Goal: Information Seeking & Learning: Find specific page/section

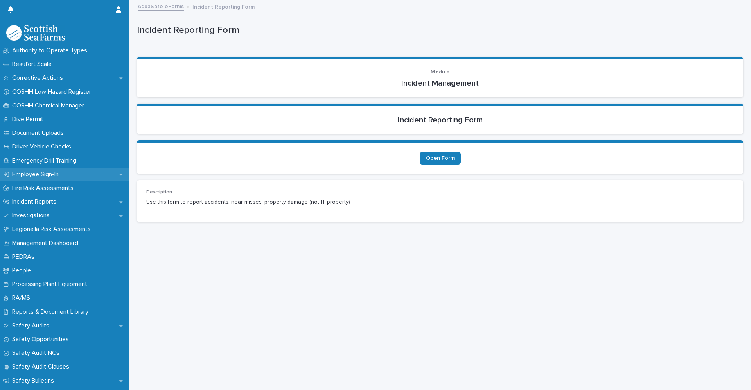
scroll to position [196, 0]
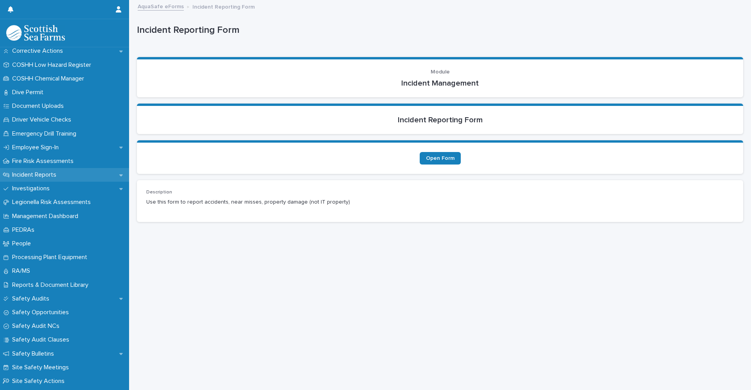
click at [42, 179] on p "Incident Reports" at bounding box center [36, 174] width 54 height 7
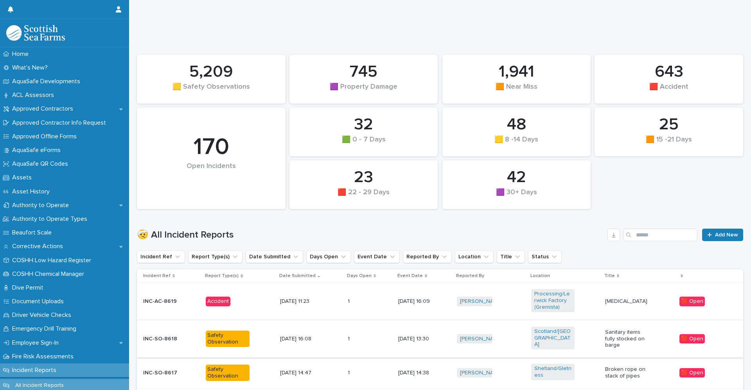
scroll to position [78, 0]
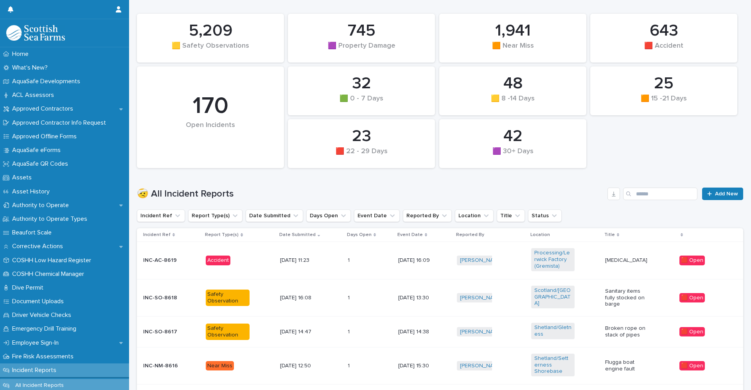
click at [244, 266] on div "Accident" at bounding box center [240, 261] width 68 height 16
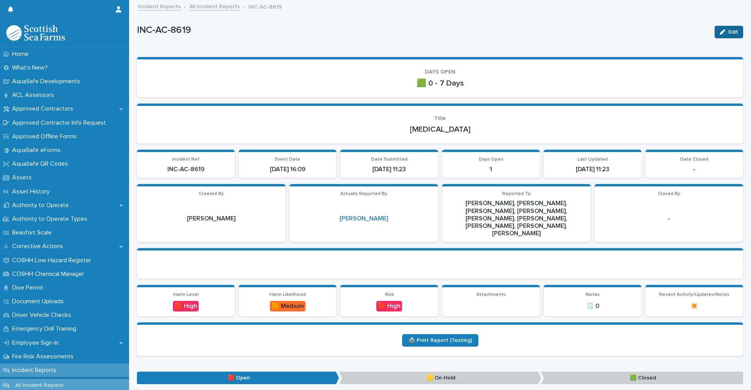
click at [720, 34] on div "button" at bounding box center [724, 31] width 9 height 5
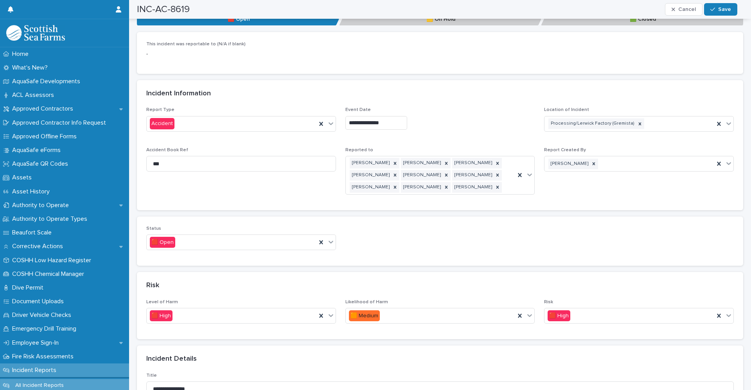
scroll to position [352, 0]
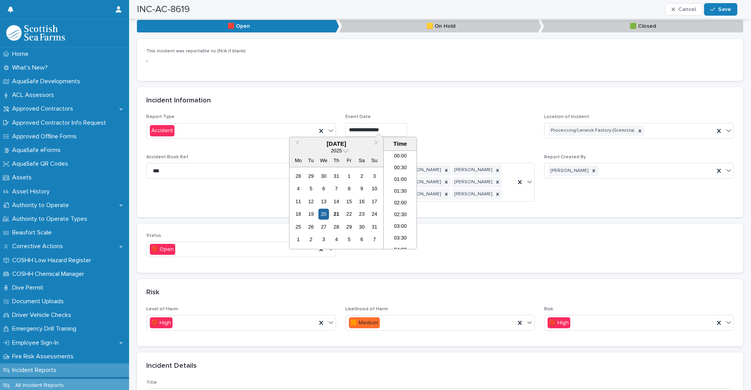
click at [407, 123] on input "**********" at bounding box center [376, 130] width 62 height 14
type input "**********"
click at [438, 289] on div "Risk" at bounding box center [438, 293] width 584 height 9
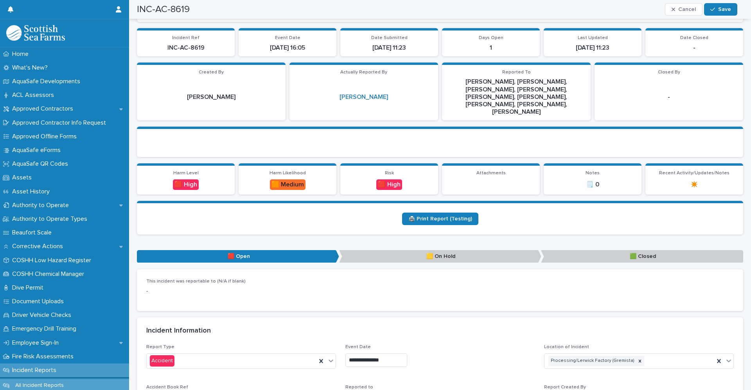
scroll to position [117, 0]
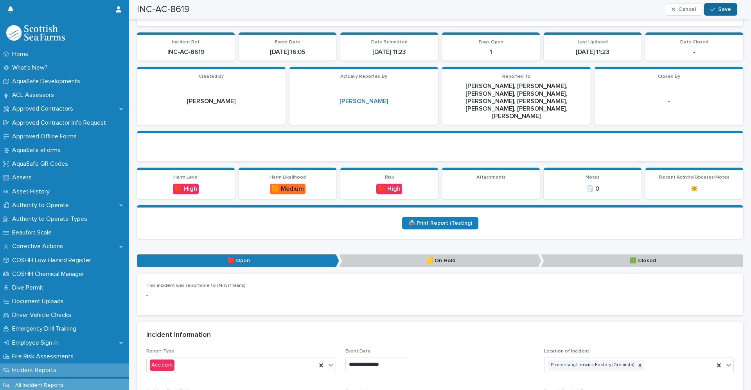
click at [719, 7] on span "Save" at bounding box center [724, 9] width 13 height 5
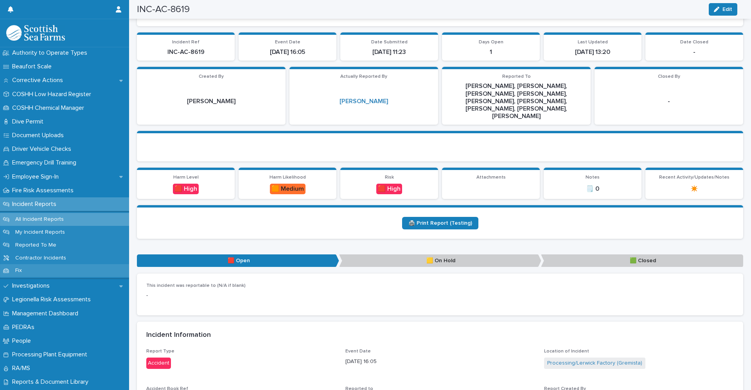
scroll to position [196, 0]
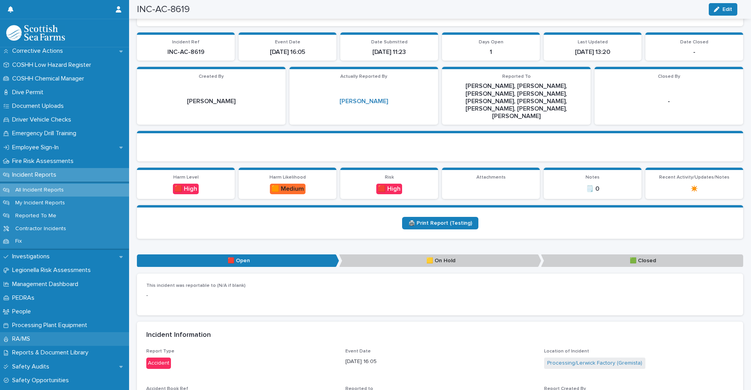
click at [30, 338] on p "RA/MS" at bounding box center [22, 339] width 27 height 7
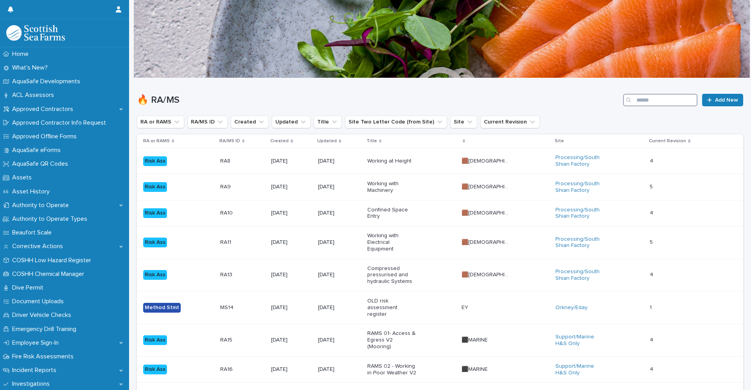
click at [653, 101] on input "Search" at bounding box center [660, 100] width 74 height 13
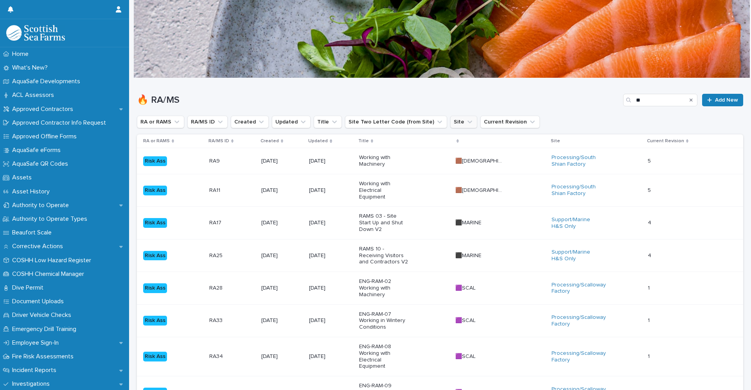
click at [466, 122] on icon "Site" at bounding box center [470, 122] width 8 height 8
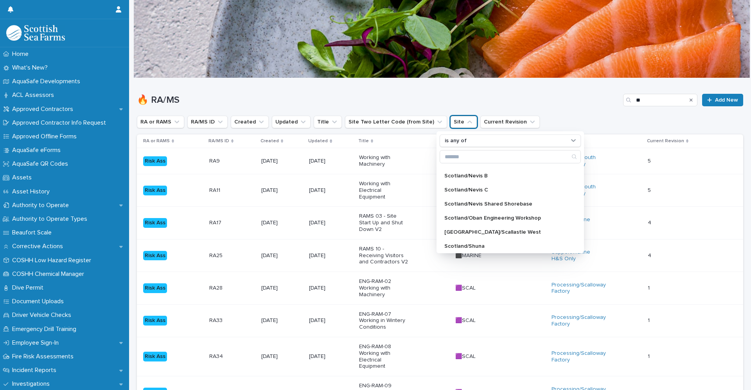
scroll to position [618, 0]
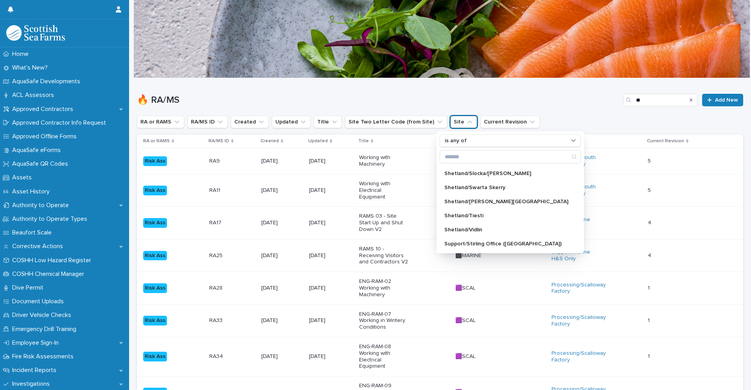
click at [577, 99] on h1 "🔥 RA/MS" at bounding box center [378, 100] width 483 height 11
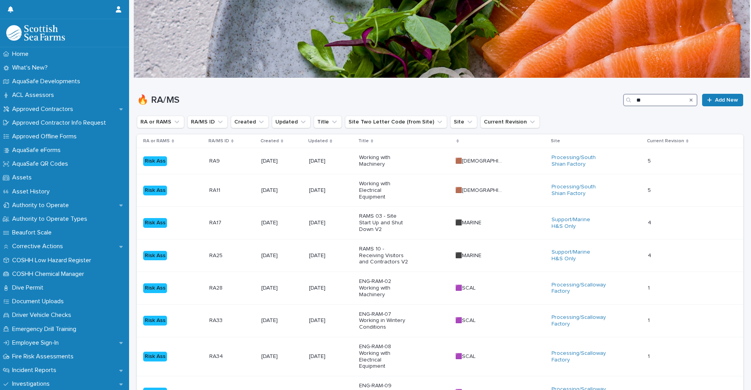
drag, startPoint x: 647, startPoint y: 101, endPoint x: 619, endPoint y: 102, distance: 28.2
click at [623, 101] on div "**" at bounding box center [660, 100] width 74 height 13
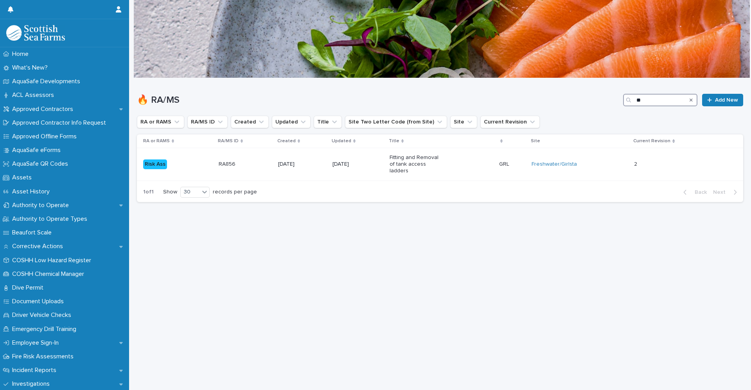
type input "*"
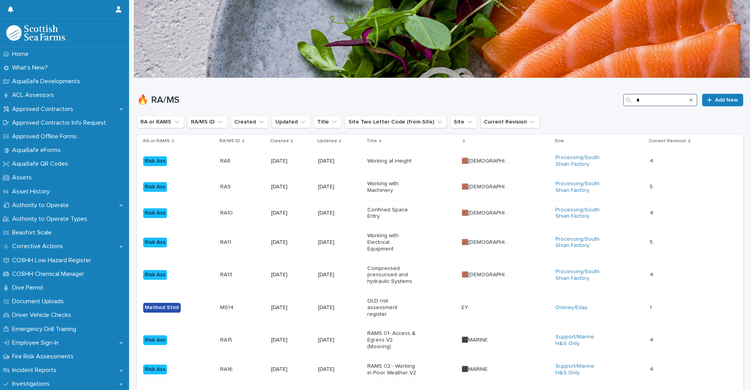
type input "**"
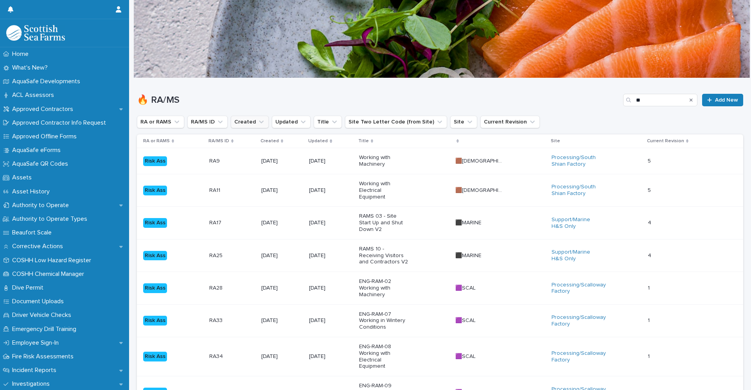
click at [239, 124] on button "Created" at bounding box center [250, 122] width 38 height 13
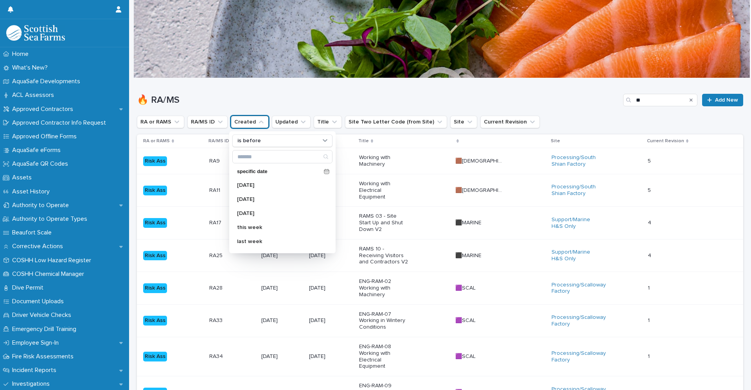
click at [239, 124] on button "Created" at bounding box center [250, 122] width 38 height 13
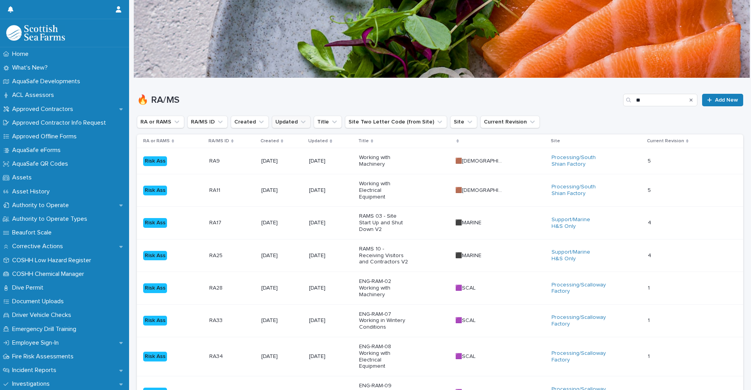
click at [281, 123] on button "Updated" at bounding box center [291, 122] width 39 height 13
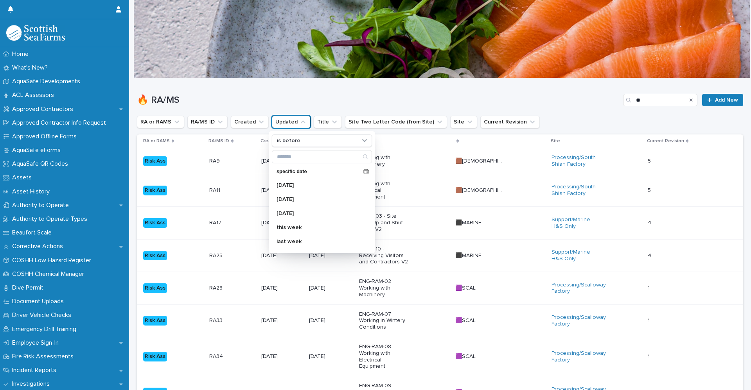
click at [281, 123] on button "Updated" at bounding box center [291, 122] width 39 height 13
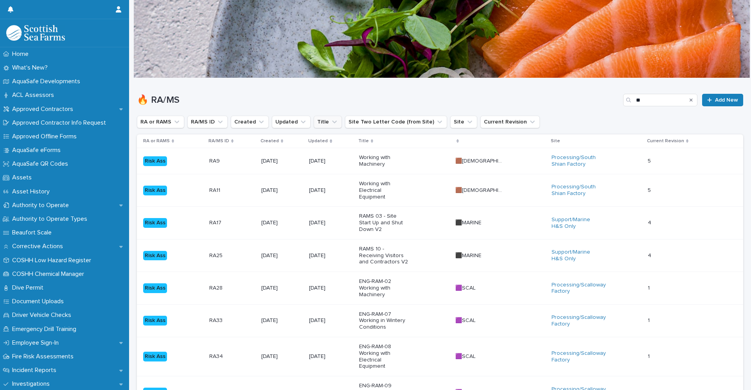
click at [321, 121] on button "Title" at bounding box center [328, 122] width 28 height 13
click at [356, 122] on button "Site Two Letter Code (from Site)" at bounding box center [396, 122] width 102 height 13
click at [466, 124] on icon "Site" at bounding box center [470, 122] width 8 height 8
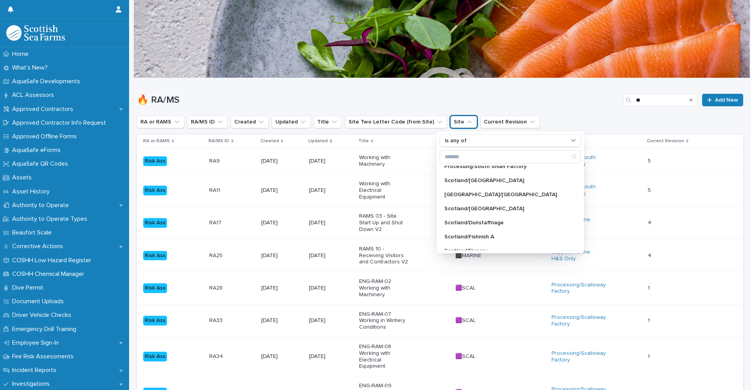
scroll to position [202, 0]
click at [464, 153] on input "Search" at bounding box center [510, 157] width 140 height 13
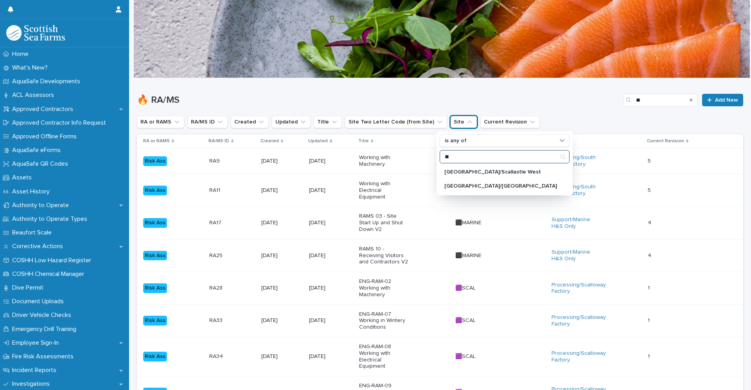
scroll to position [0, 0]
type input "*****"
click at [456, 171] on p "Processing/Lerwick Factory (Gremista)" at bounding box center [493, 171] width 98 height 5
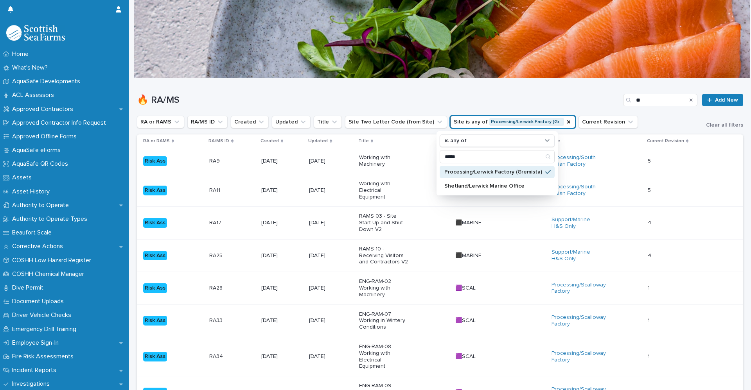
click at [466, 97] on h1 "🔥 RA/MS" at bounding box center [378, 100] width 483 height 11
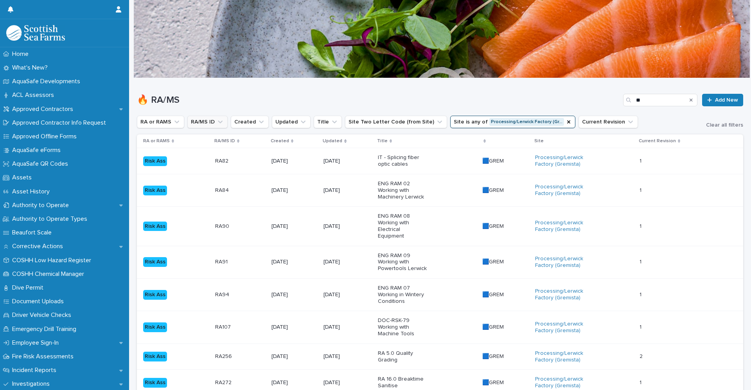
click at [222, 120] on icon "RA/MS ID" at bounding box center [220, 122] width 8 height 8
click at [169, 122] on button "RA or RAMS" at bounding box center [160, 122] width 47 height 13
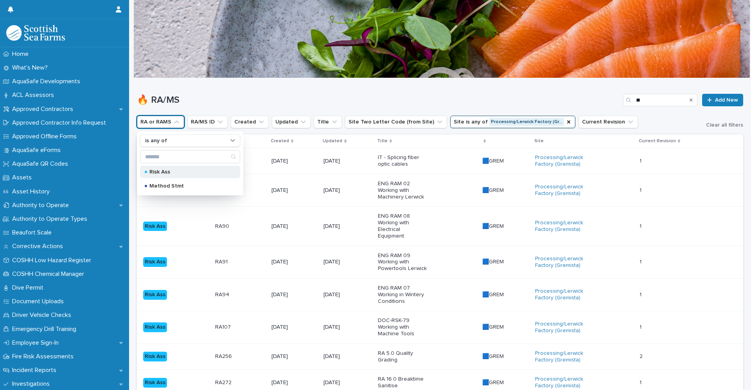
click at [169, 173] on p "Risk Ass" at bounding box center [188, 171] width 78 height 5
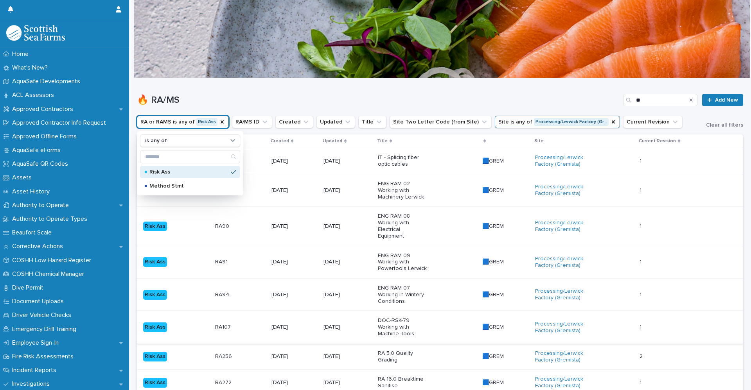
click at [298, 94] on div "🔥 RA/MS ** Add New" at bounding box center [440, 100] width 606 height 13
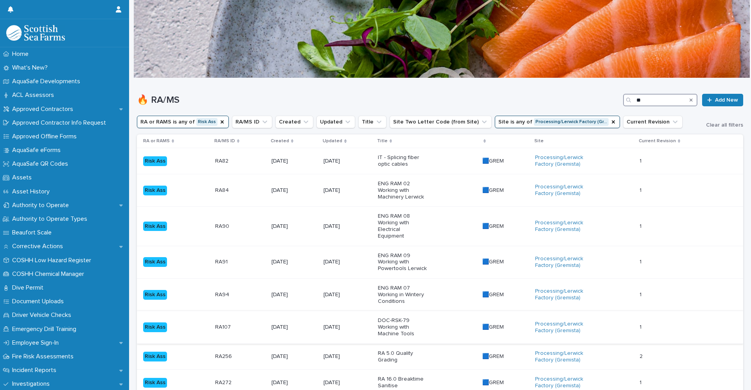
drag, startPoint x: 641, startPoint y: 96, endPoint x: 590, endPoint y: 104, distance: 51.9
click at [601, 97] on div "🔥 RA/MS ** Add New" at bounding box center [440, 100] width 606 height 13
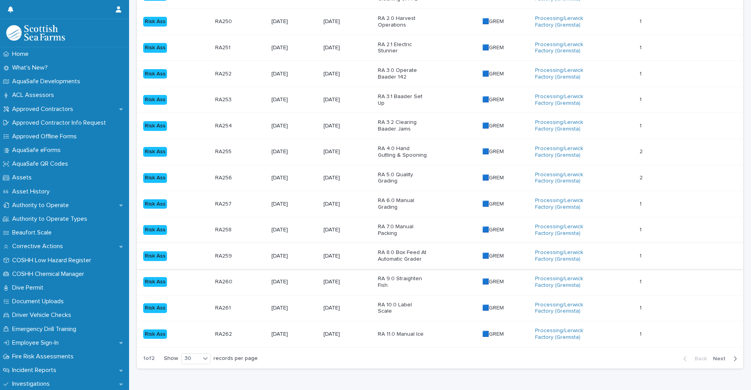
scroll to position [704, 0]
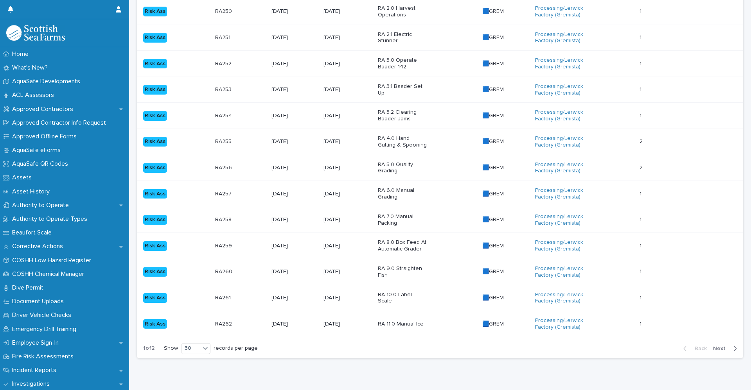
click at [713, 346] on span "Next" at bounding box center [721, 348] width 17 height 5
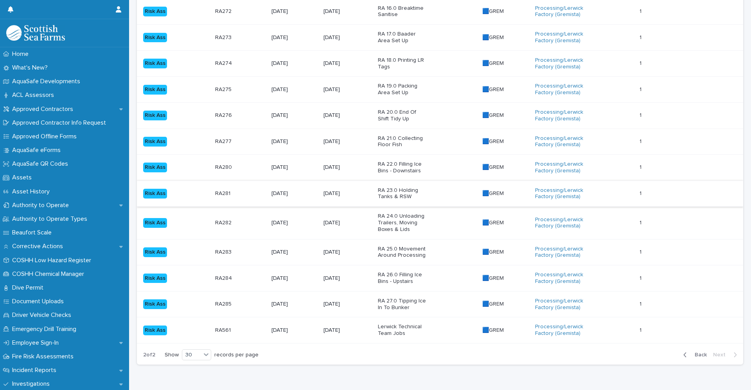
scroll to position [391, 0]
